Goal: Register for event/course

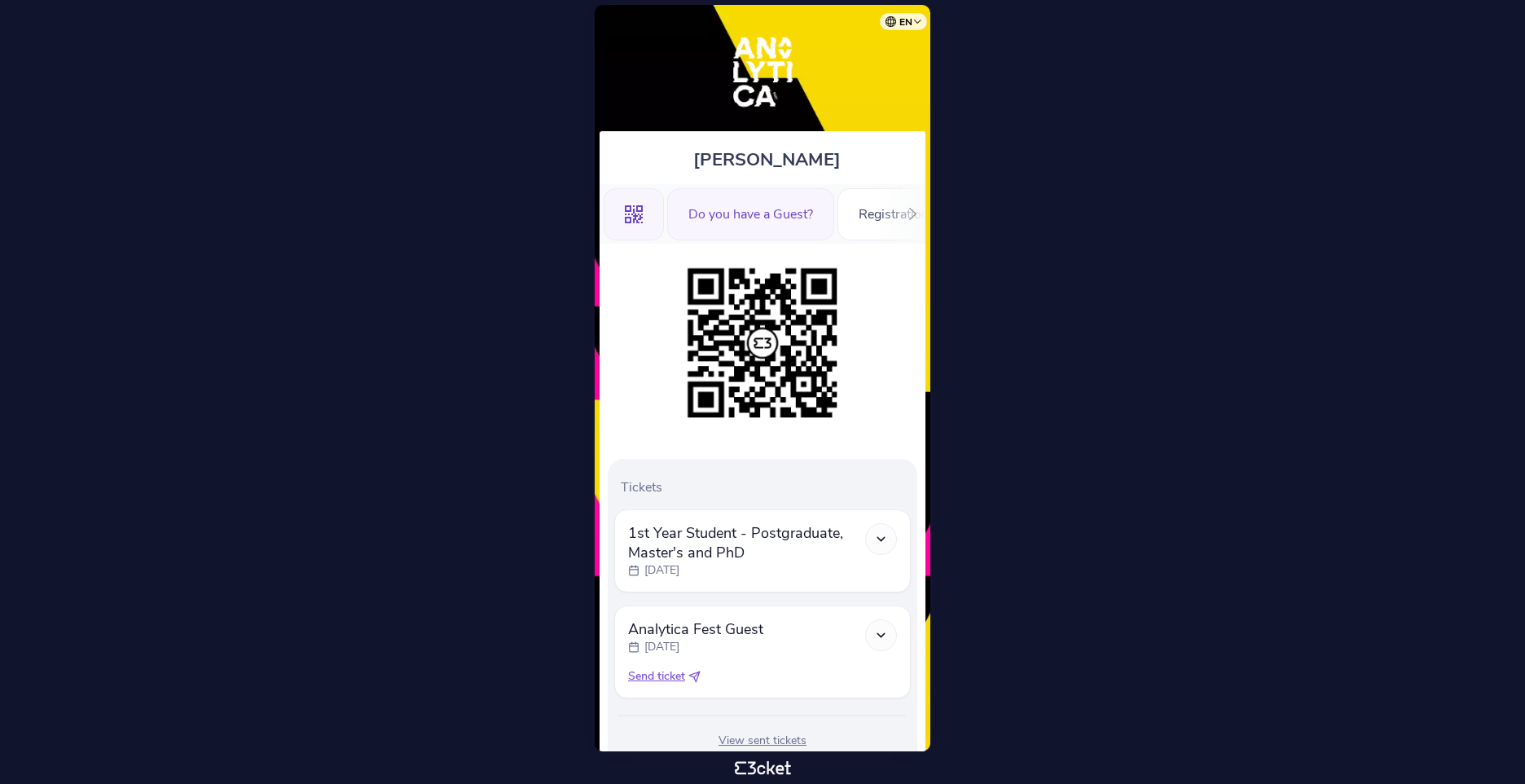
click at [815, 194] on div "Do you have a Guest?" at bounding box center [750, 214] width 167 height 52
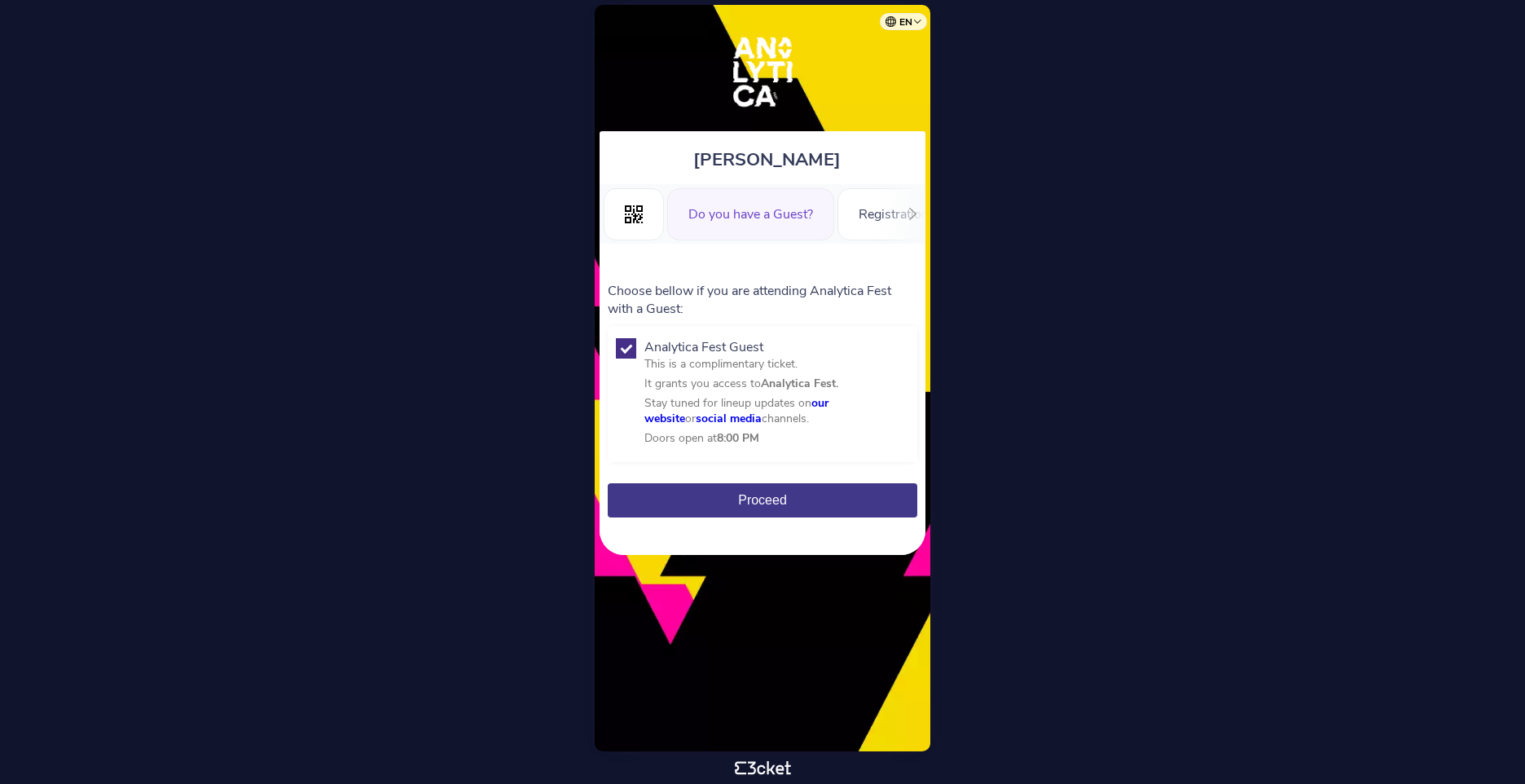
click at [829, 494] on button "Proceed" at bounding box center [763, 500] width 310 height 34
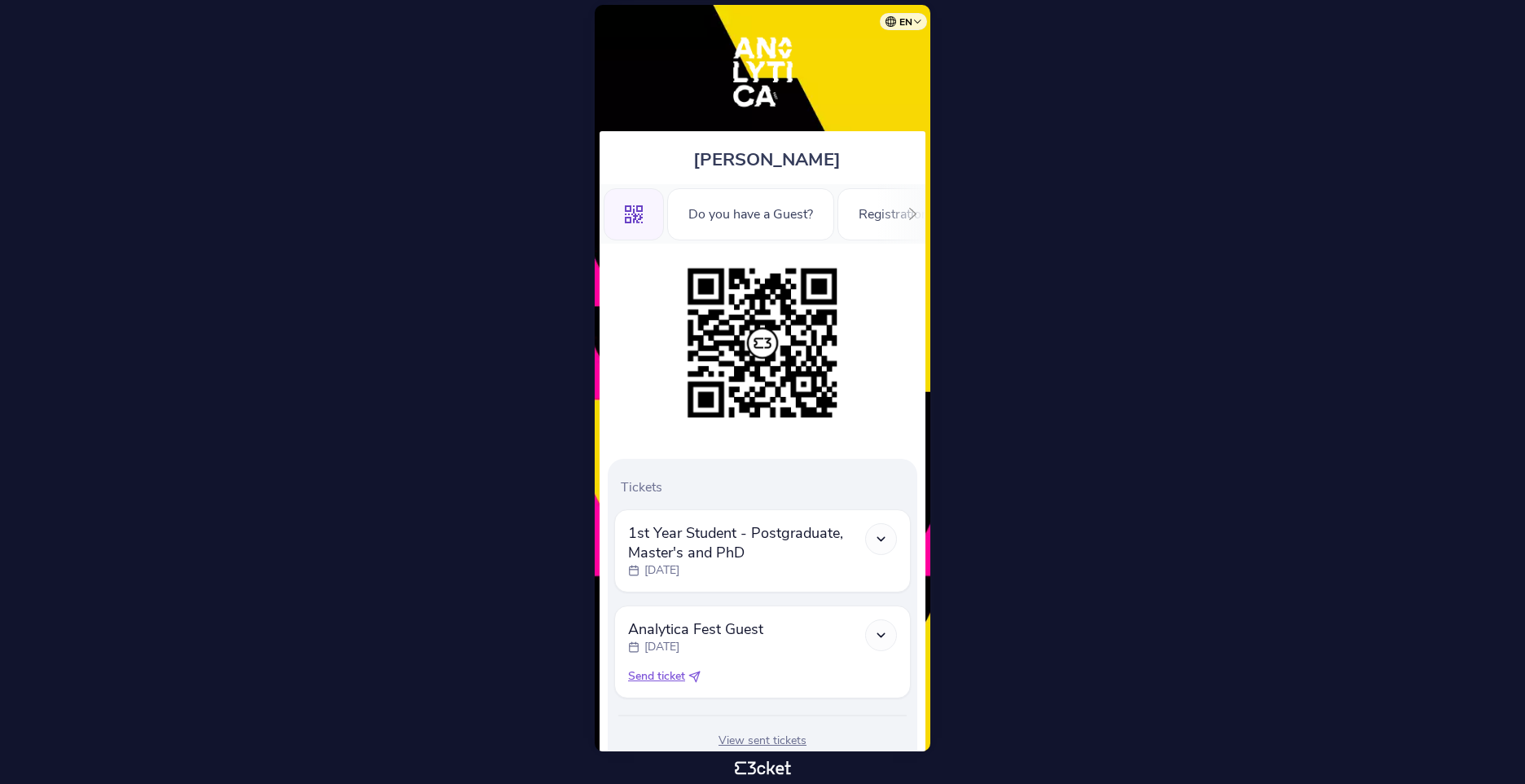
click at [670, 679] on span "Send ticket" at bounding box center [656, 676] width 57 height 16
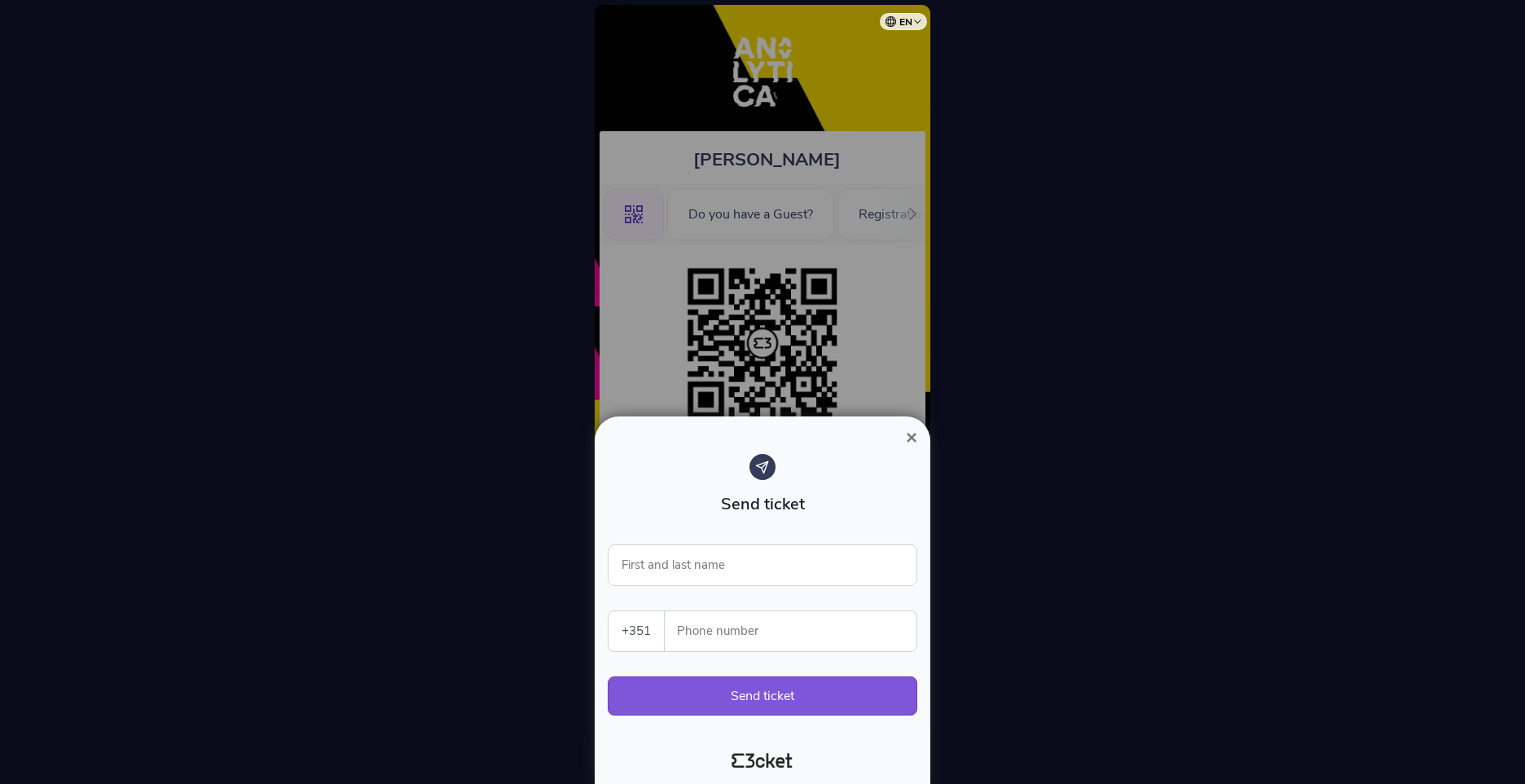
click at [716, 385] on div at bounding box center [762, 392] width 1525 height 784
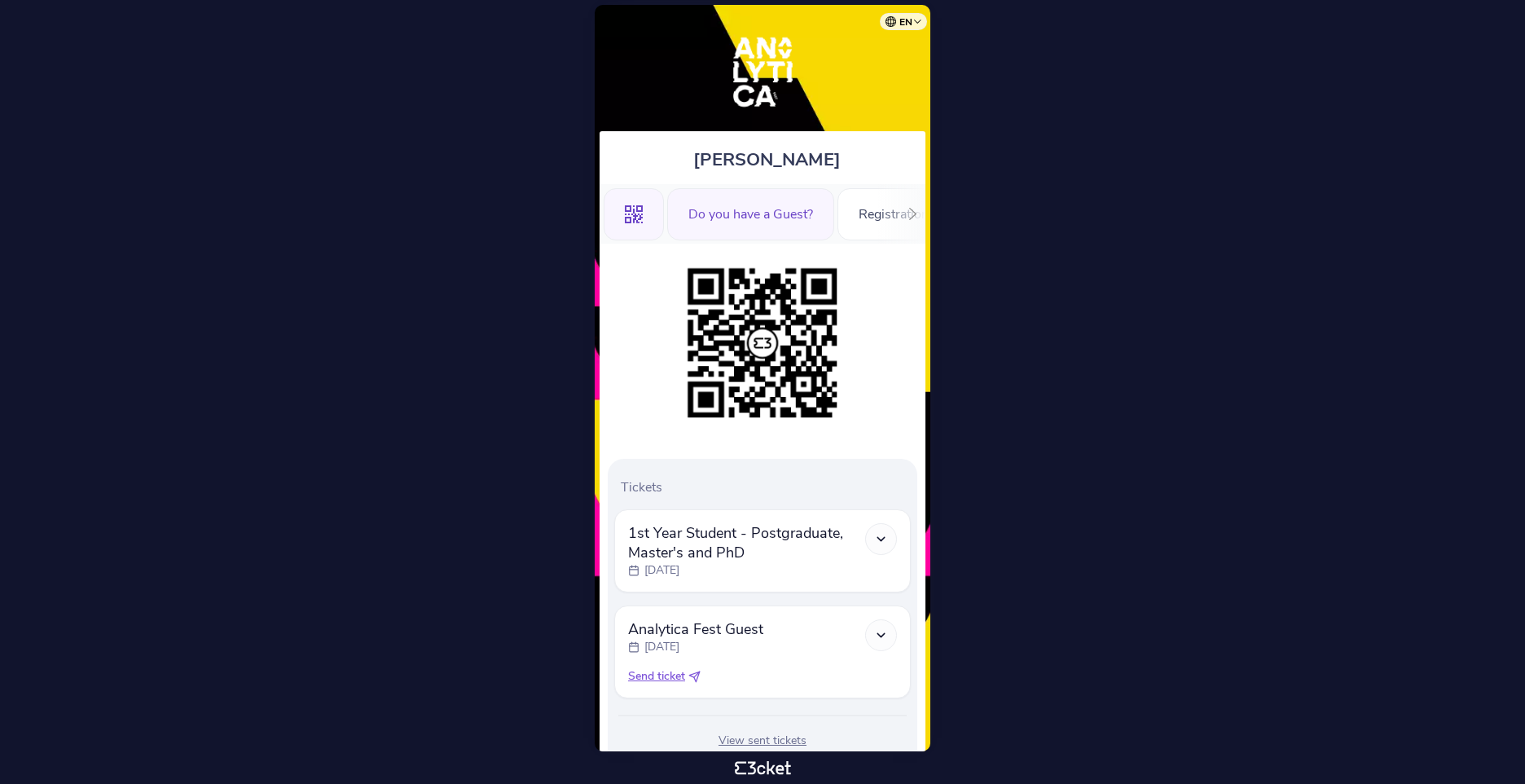
click at [733, 227] on div "Do you have a Guest?" at bounding box center [750, 214] width 167 height 52
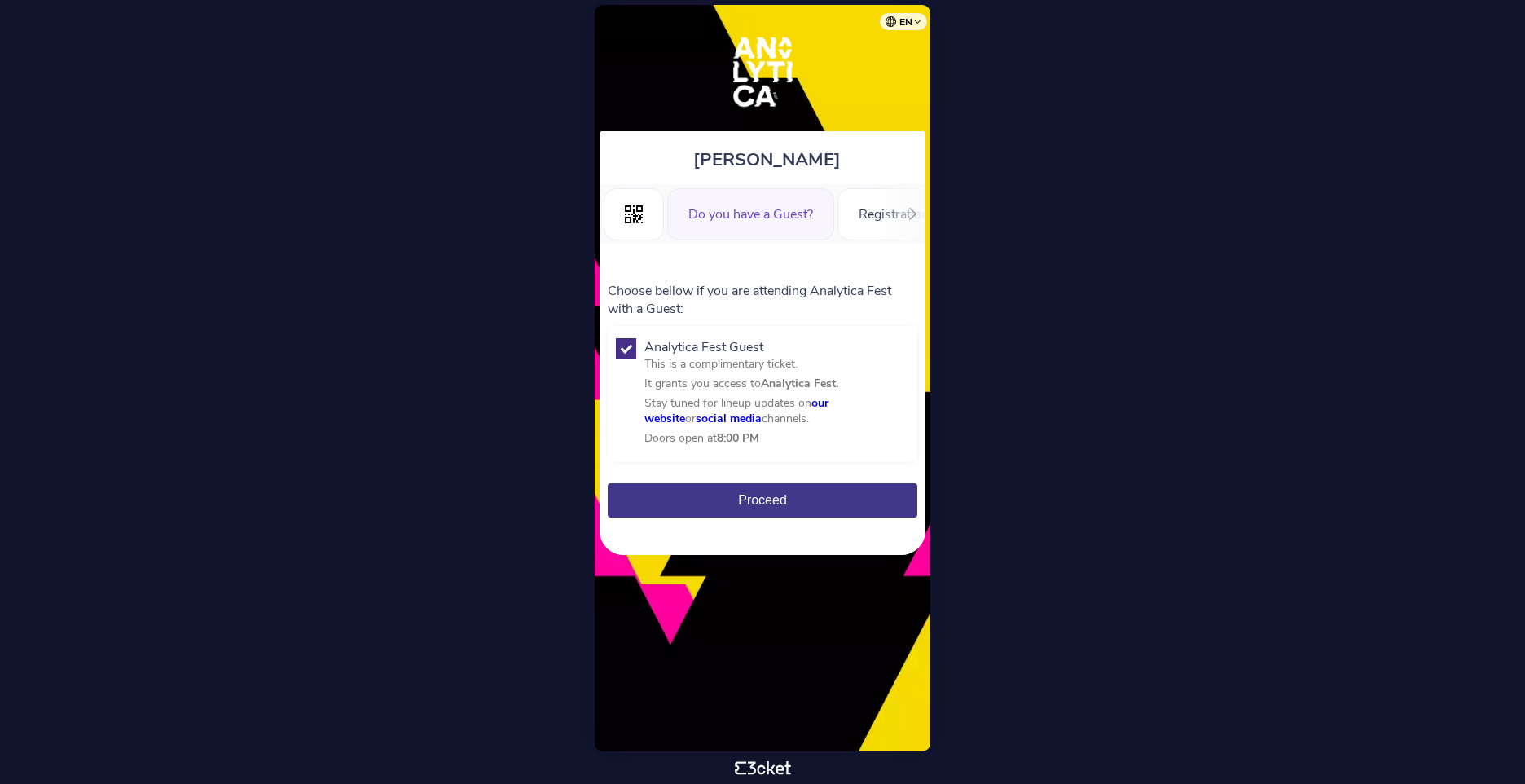
click at [902, 213] on div at bounding box center [913, 213] width 25 height 59
